Goal: Find specific page/section

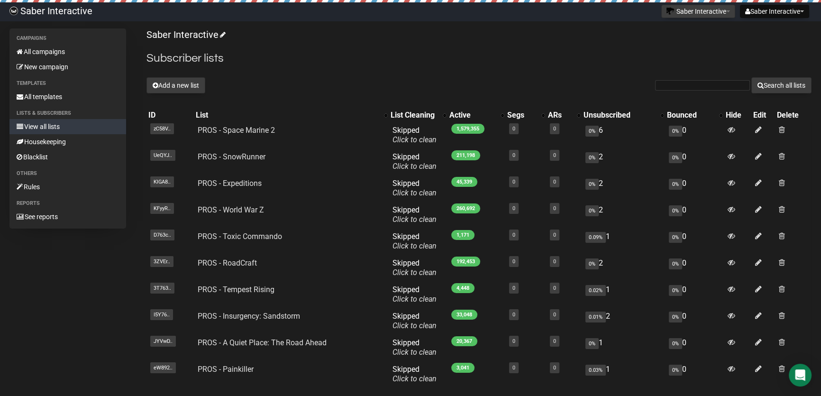
scroll to position [95, 0]
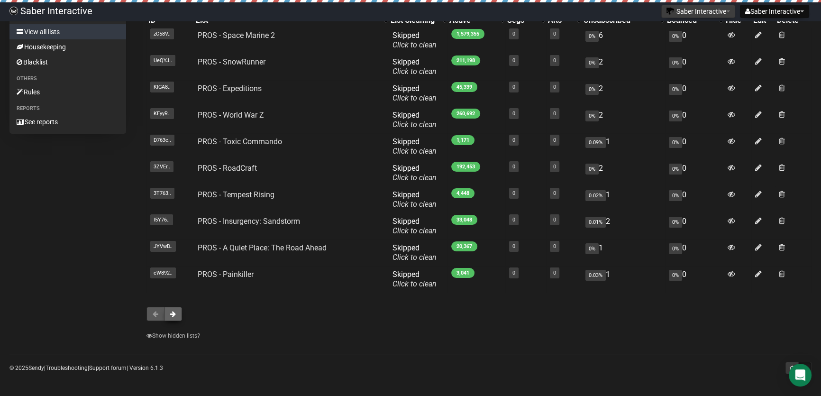
click at [177, 313] on button at bounding box center [173, 314] width 18 height 14
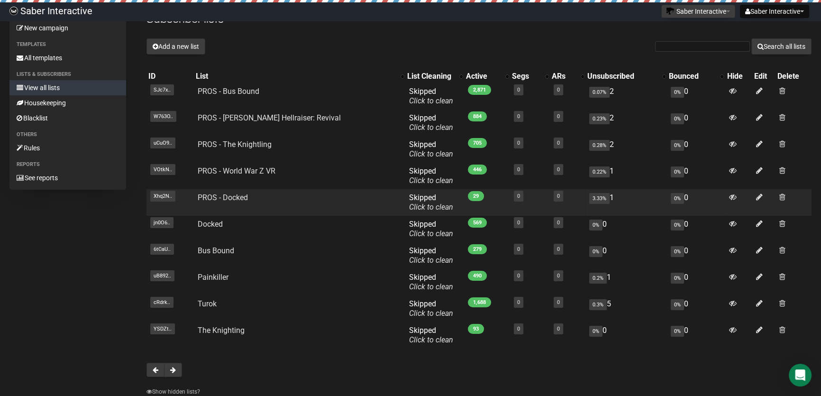
scroll to position [95, 0]
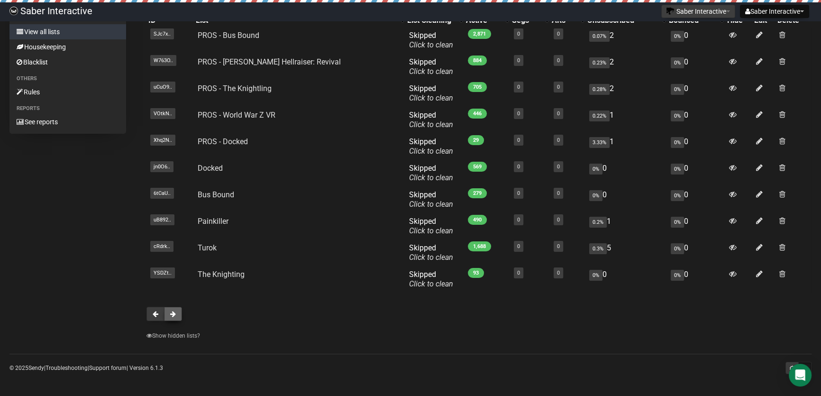
click at [174, 314] on span at bounding box center [173, 314] width 6 height 7
click at [177, 315] on button at bounding box center [173, 314] width 18 height 14
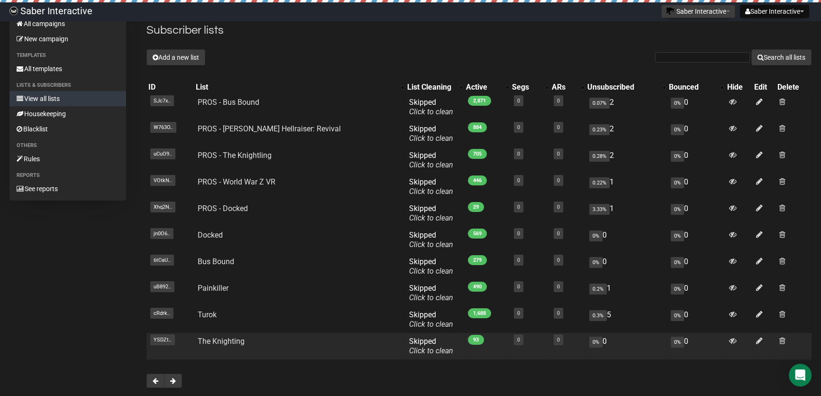
scroll to position [43, 0]
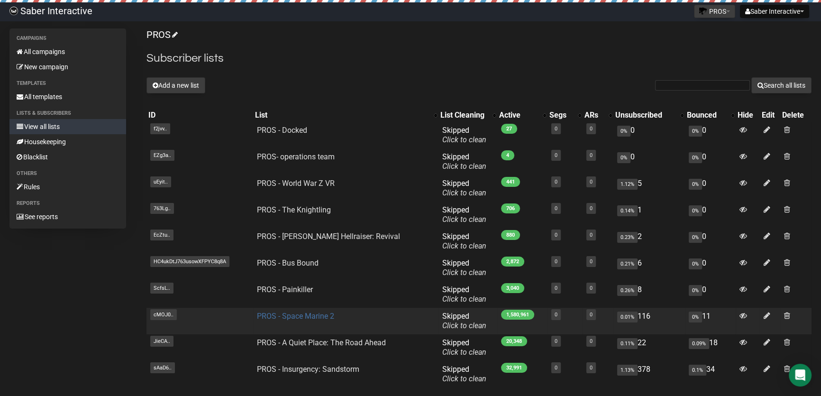
click at [295, 313] on link "PROS - Space Marine 2" at bounding box center [295, 316] width 77 height 9
